Goal: Check status: Check status

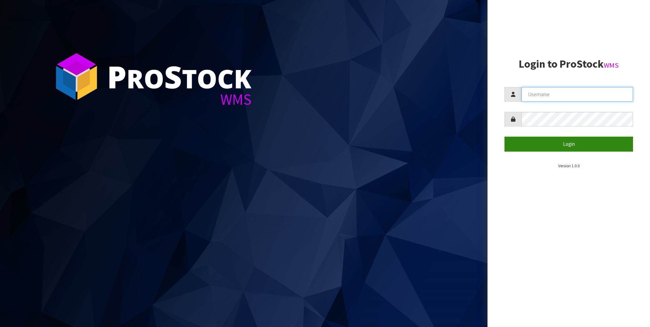
type input "[PERSON_NAME]"
click at [555, 139] on button "Login" at bounding box center [568, 144] width 128 height 15
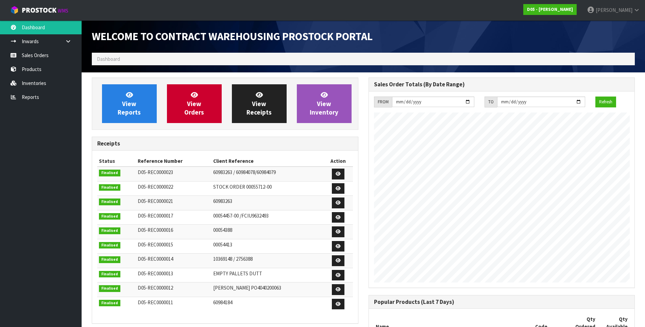
scroll to position [457, 276]
click at [41, 56] on link "Sales Orders" at bounding box center [41, 55] width 82 height 14
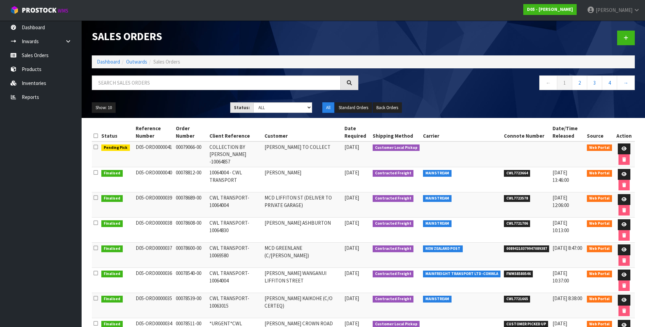
click at [298, 152] on td "[PERSON_NAME] TO COLLECT" at bounding box center [303, 154] width 80 height 26
drag, startPoint x: 169, startPoint y: 146, endPoint x: 133, endPoint y: 145, distance: 36.0
click at [134, 145] on td "D05-ORD0000041" at bounding box center [154, 154] width 40 height 26
copy td "D05-ORD0000041"
click at [166, 188] on td "D05-ORD0000040" at bounding box center [154, 179] width 40 height 25
